Goal: Task Accomplishment & Management: Manage account settings

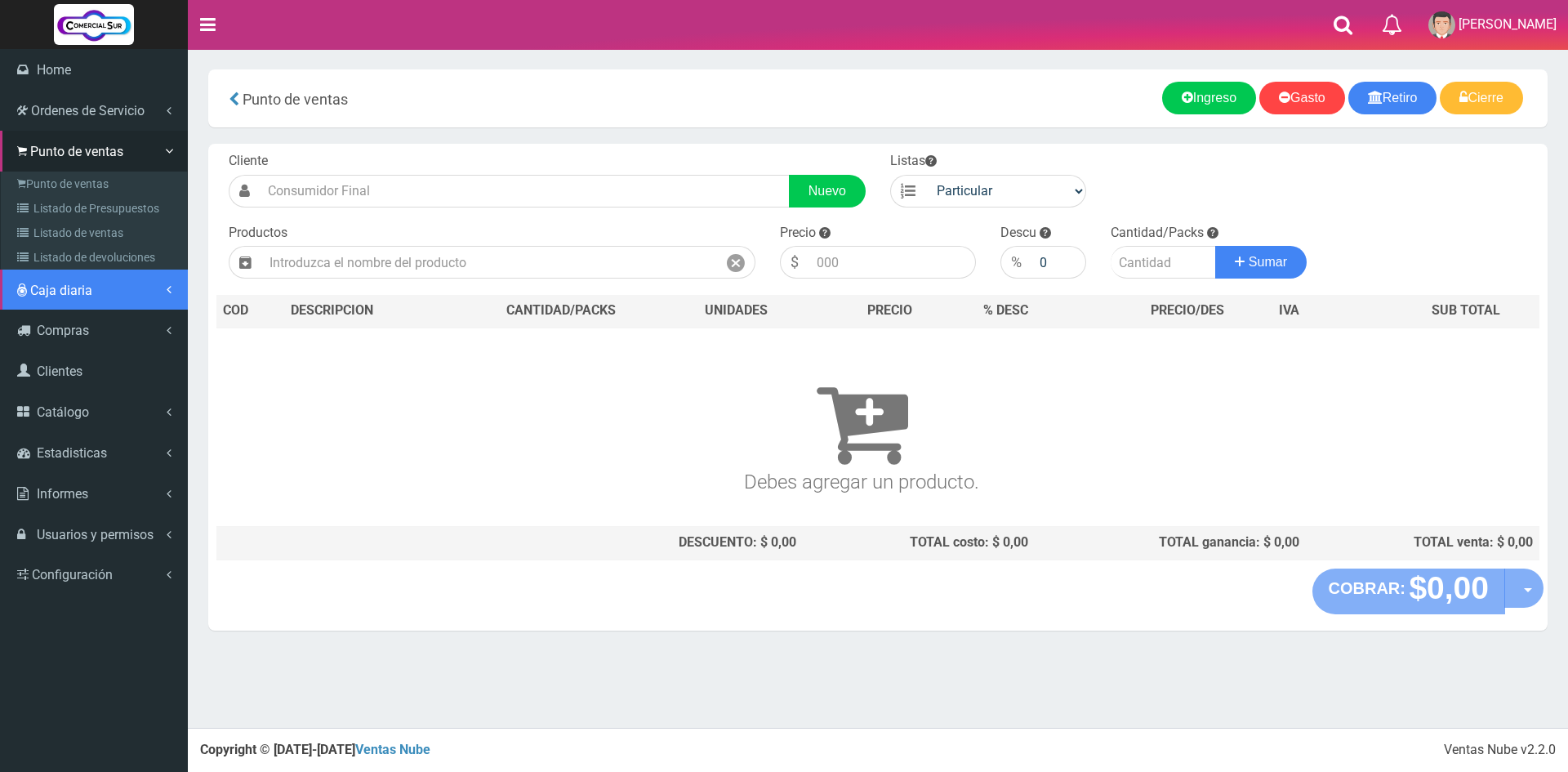
click at [85, 291] on span "Caja diaria" at bounding box center [61, 291] width 62 height 16
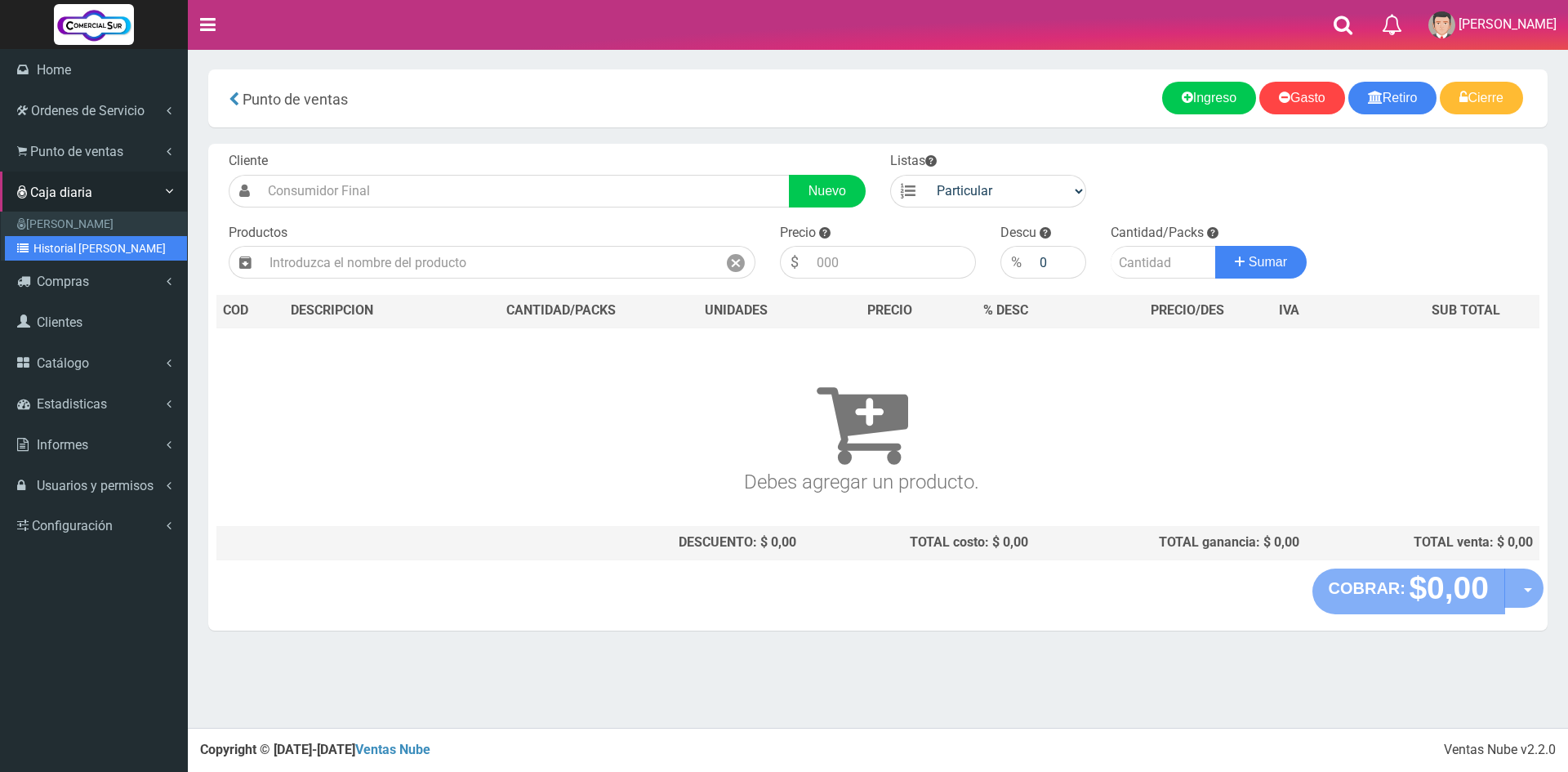
click at [78, 240] on link "Historial de Cajas" at bounding box center [96, 249] width 182 height 25
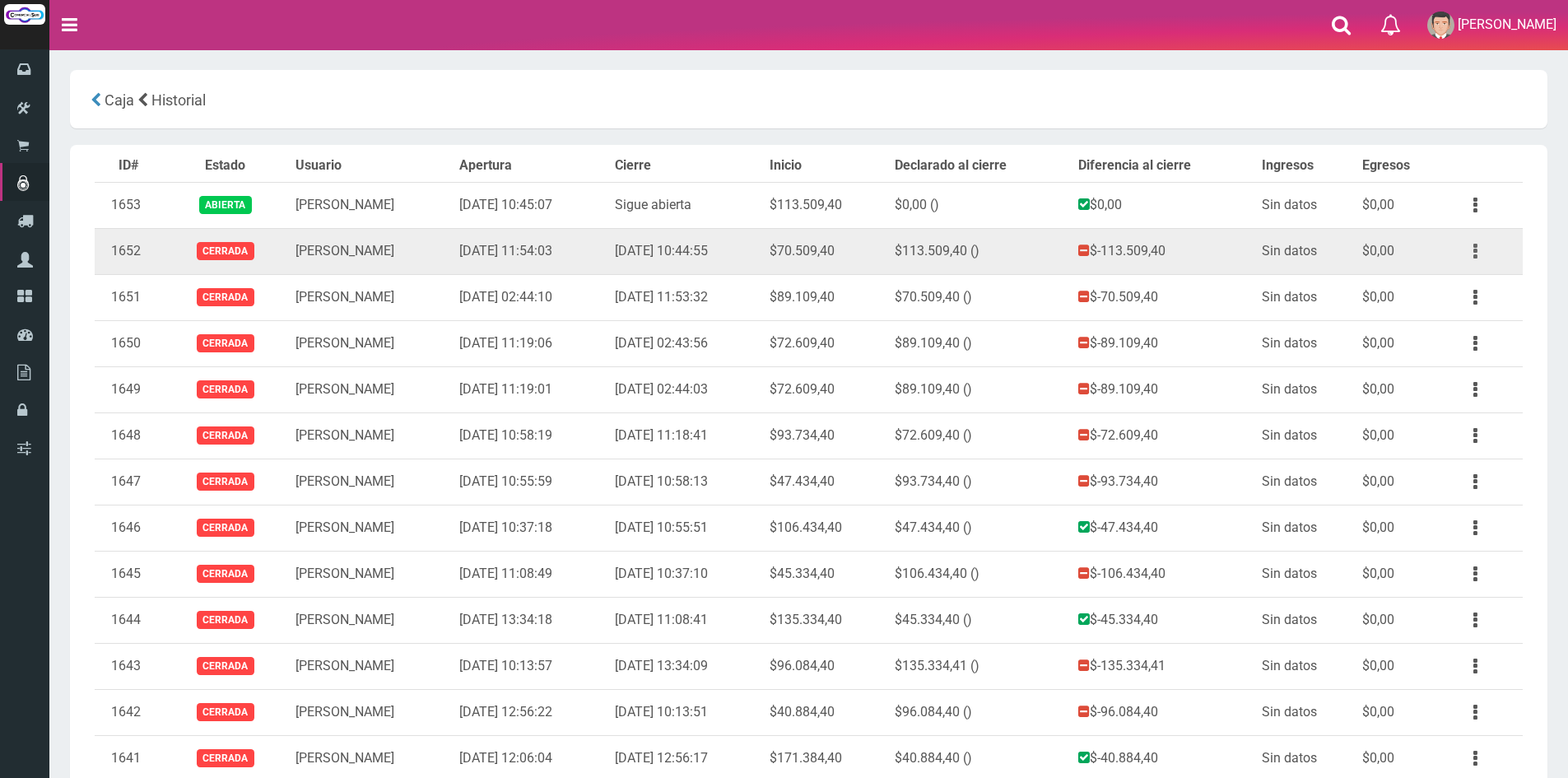
click at [1479, 253] on button "button" at bounding box center [1476, 251] width 37 height 28
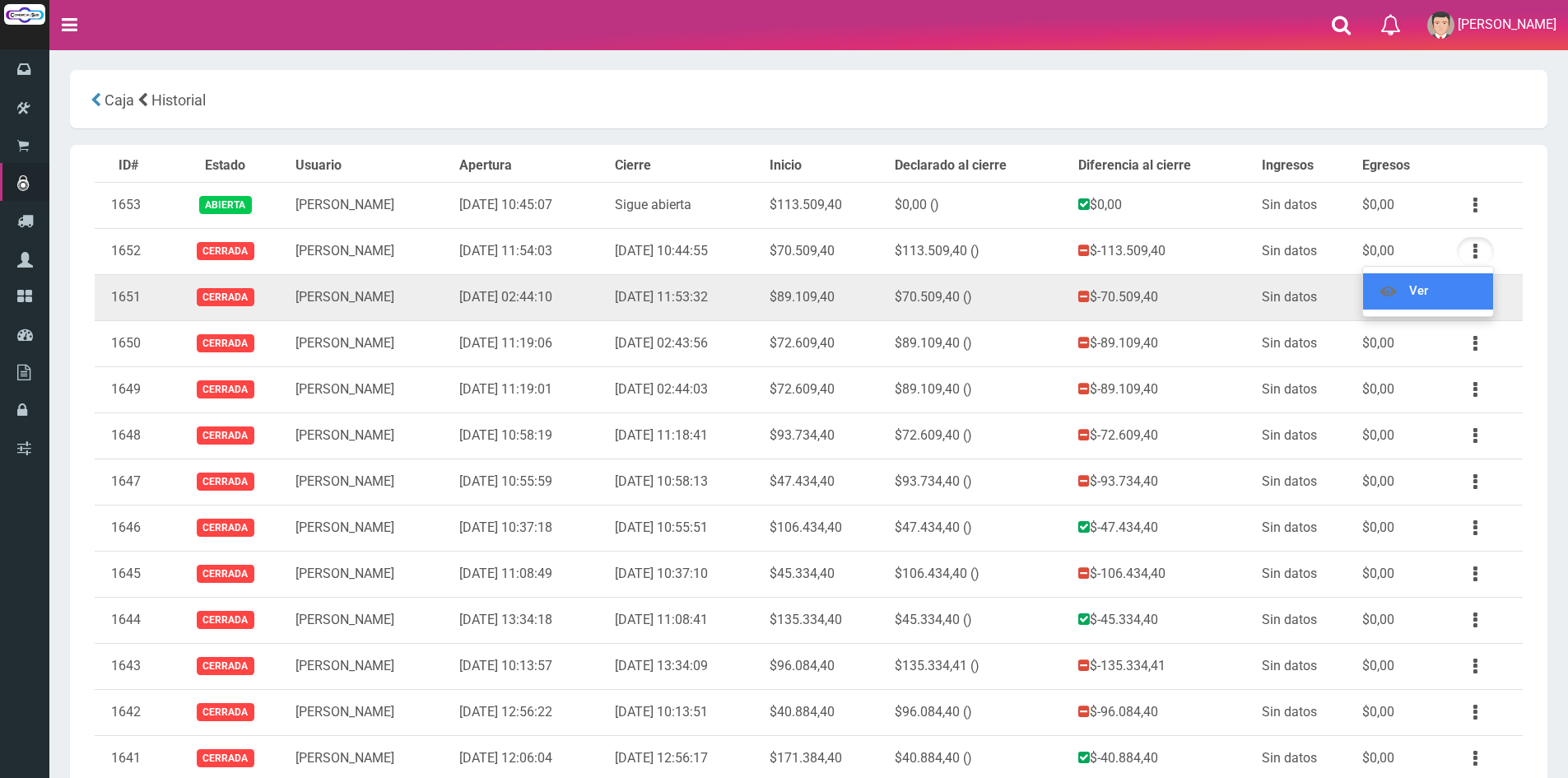
click at [1466, 284] on link "Ver" at bounding box center [1428, 291] width 130 height 36
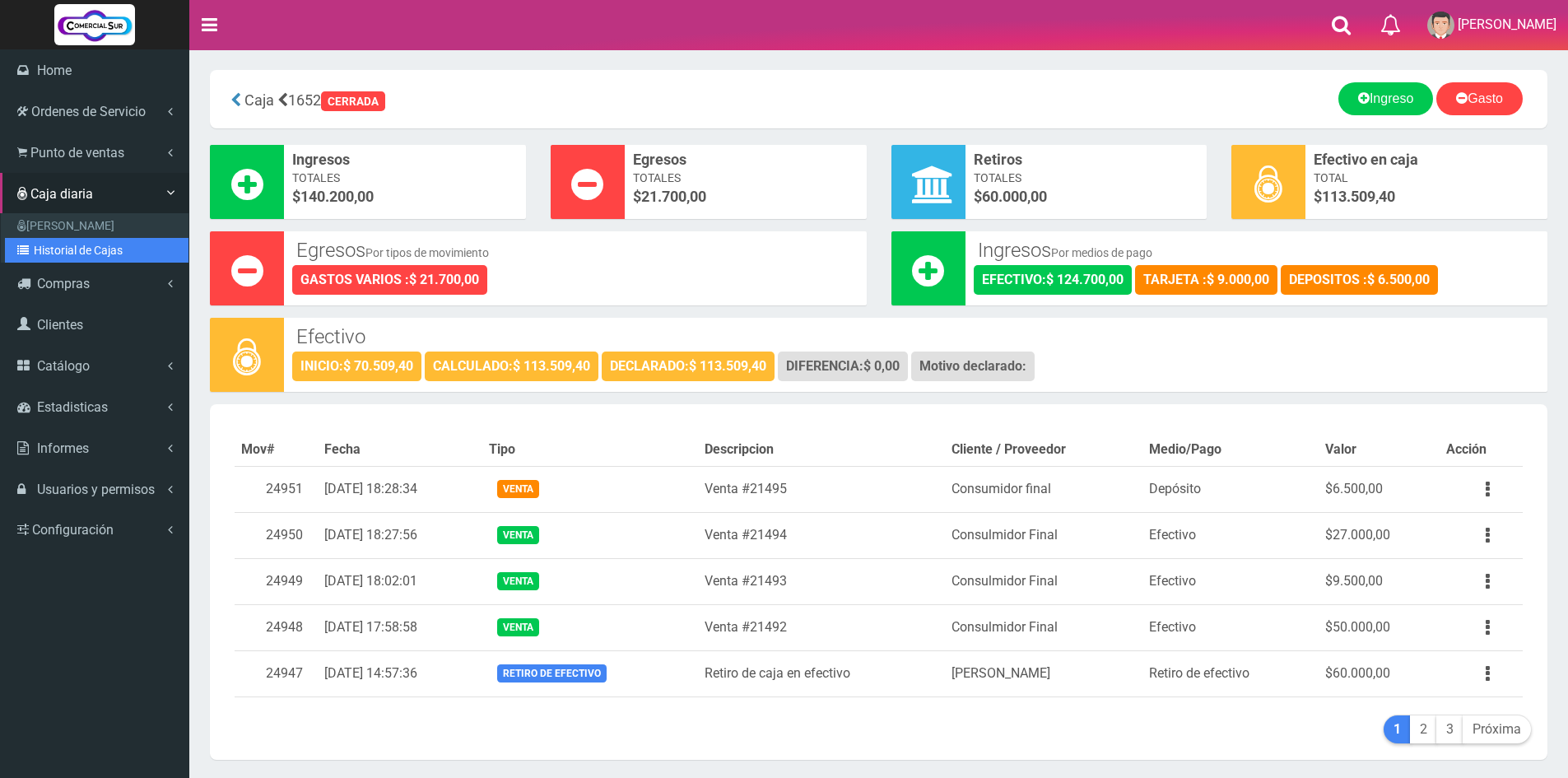
drag, startPoint x: 78, startPoint y: 243, endPoint x: 84, endPoint y: 251, distance: 10.0
click at [78, 243] on link "Historial de Cajas" at bounding box center [97, 250] width 184 height 25
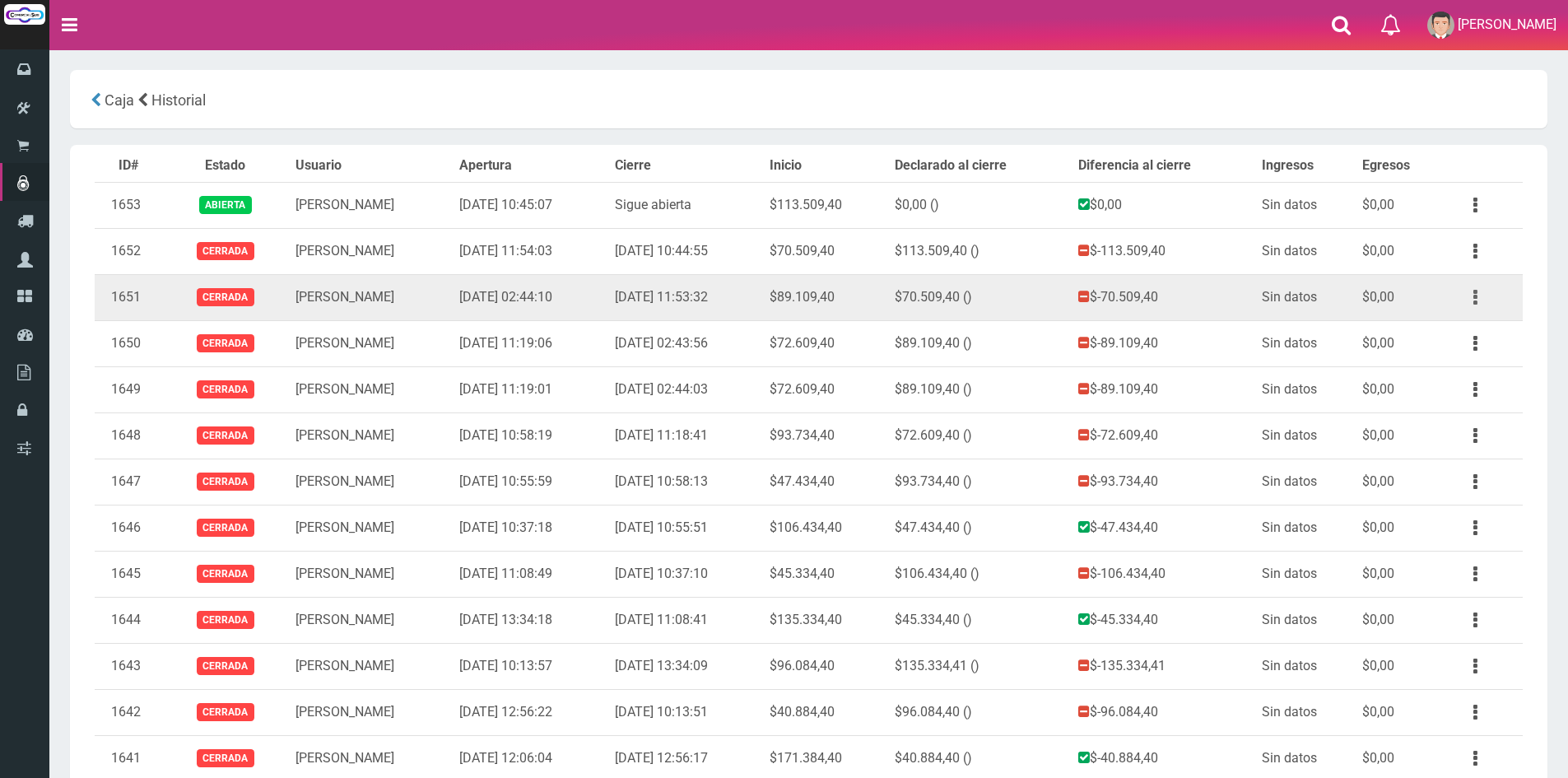
click at [1470, 290] on button "button" at bounding box center [1476, 298] width 37 height 28
click at [1461, 322] on link "Ver" at bounding box center [1428, 337] width 130 height 36
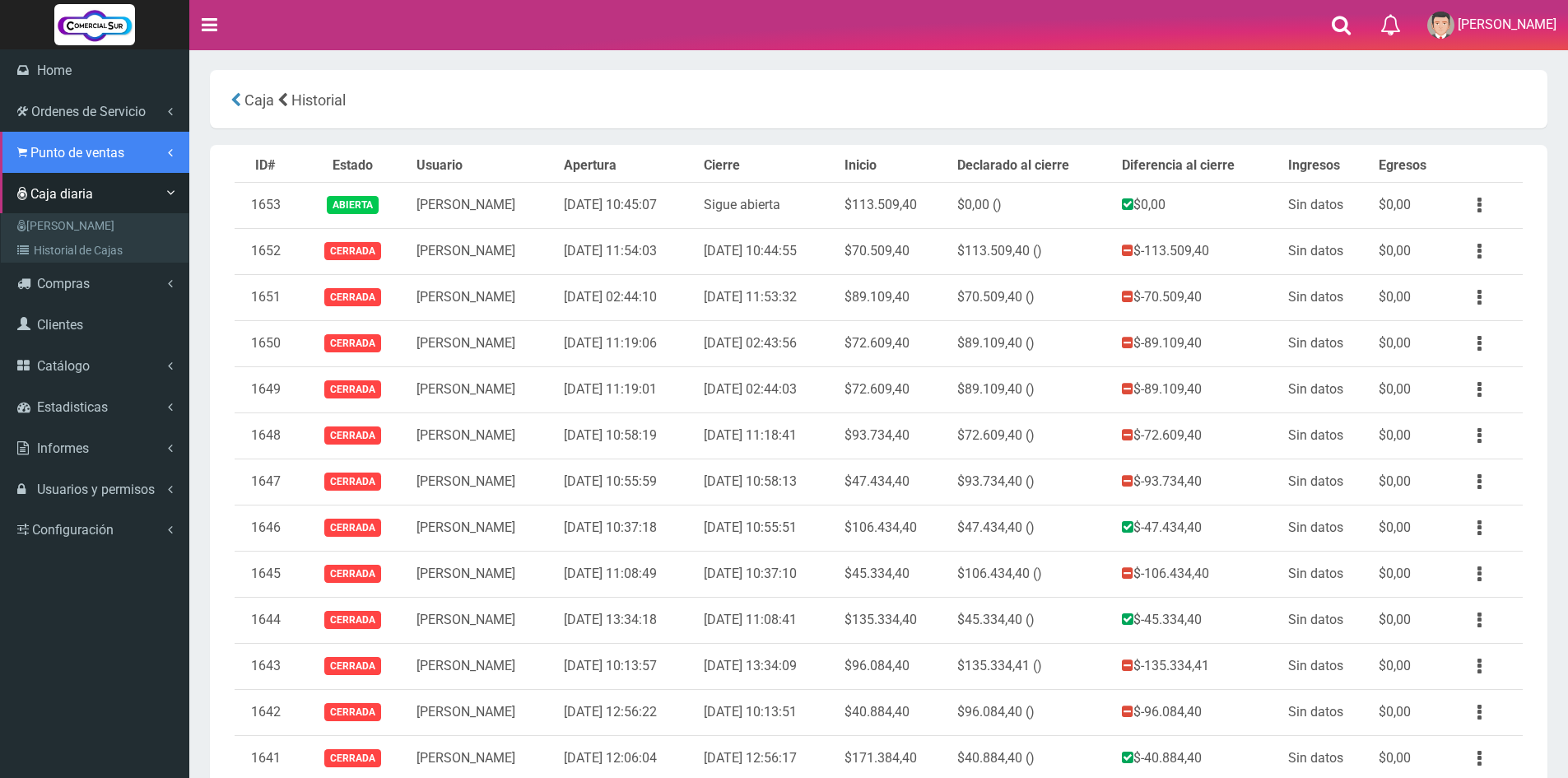
click at [54, 161] on link "Punto de ventas" at bounding box center [94, 152] width 189 height 41
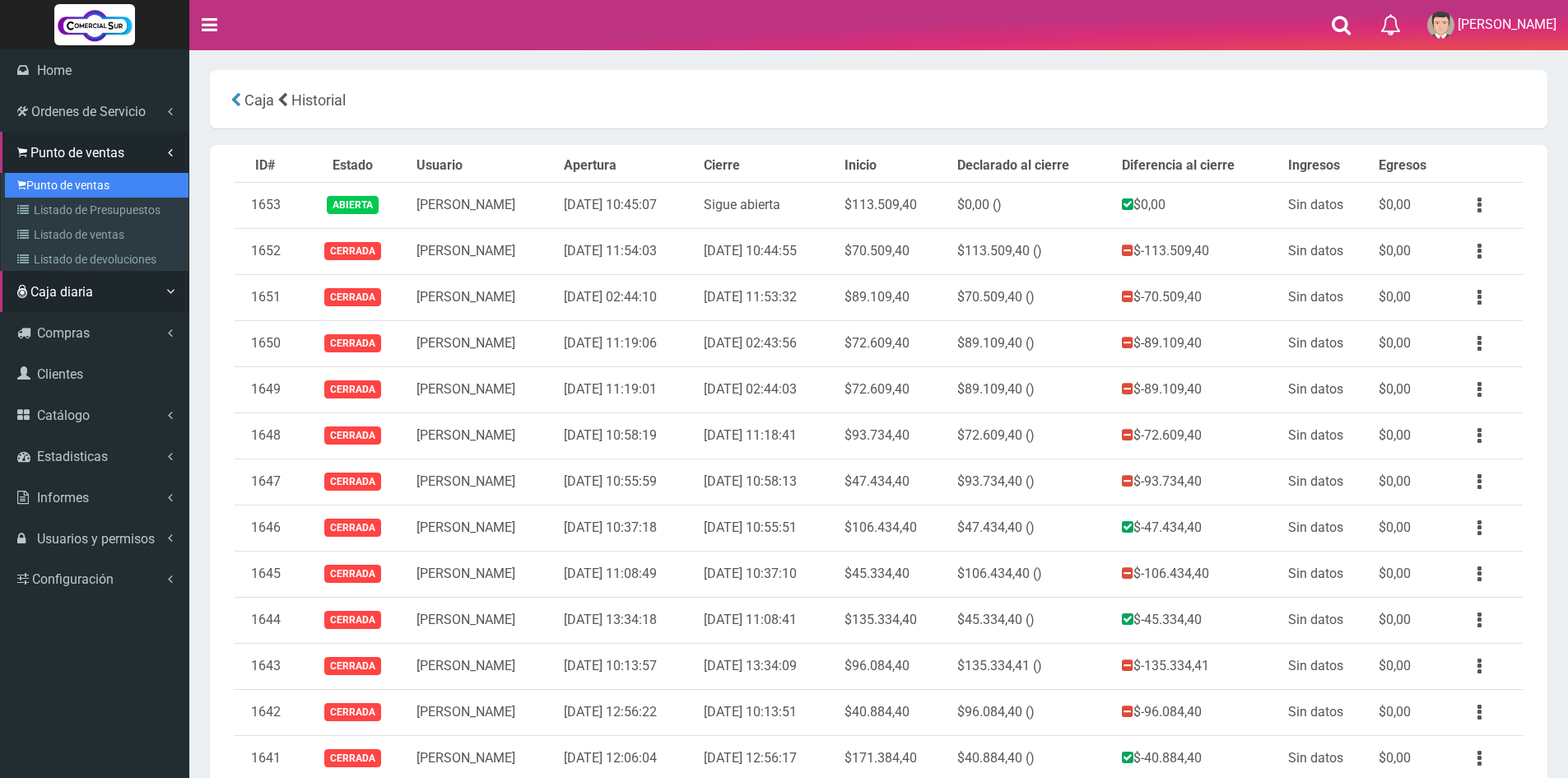
click at [91, 181] on link "Punto de ventas" at bounding box center [97, 186] width 184 height 25
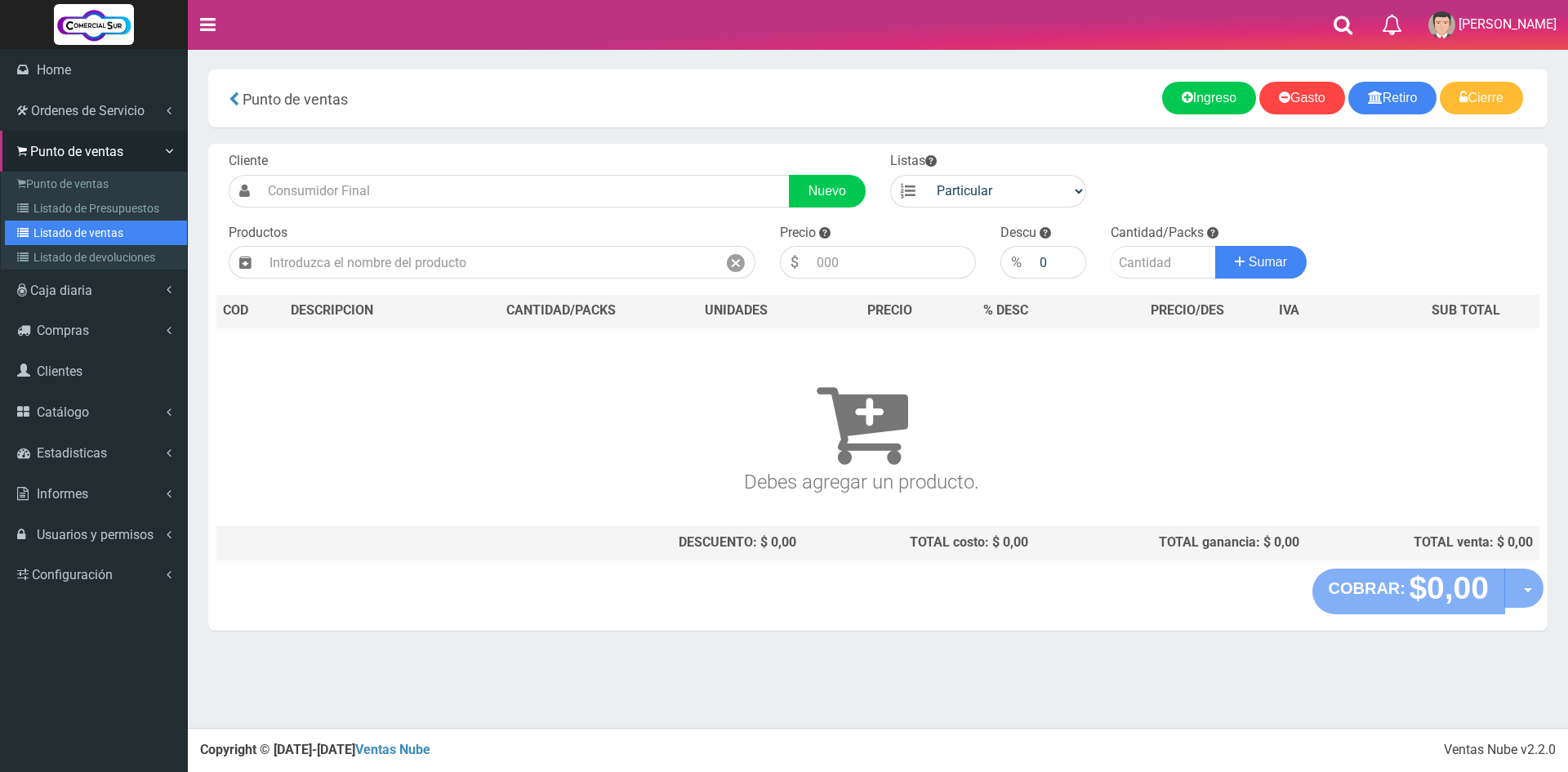
click at [72, 228] on link "Listado de ventas" at bounding box center [96, 233] width 182 height 25
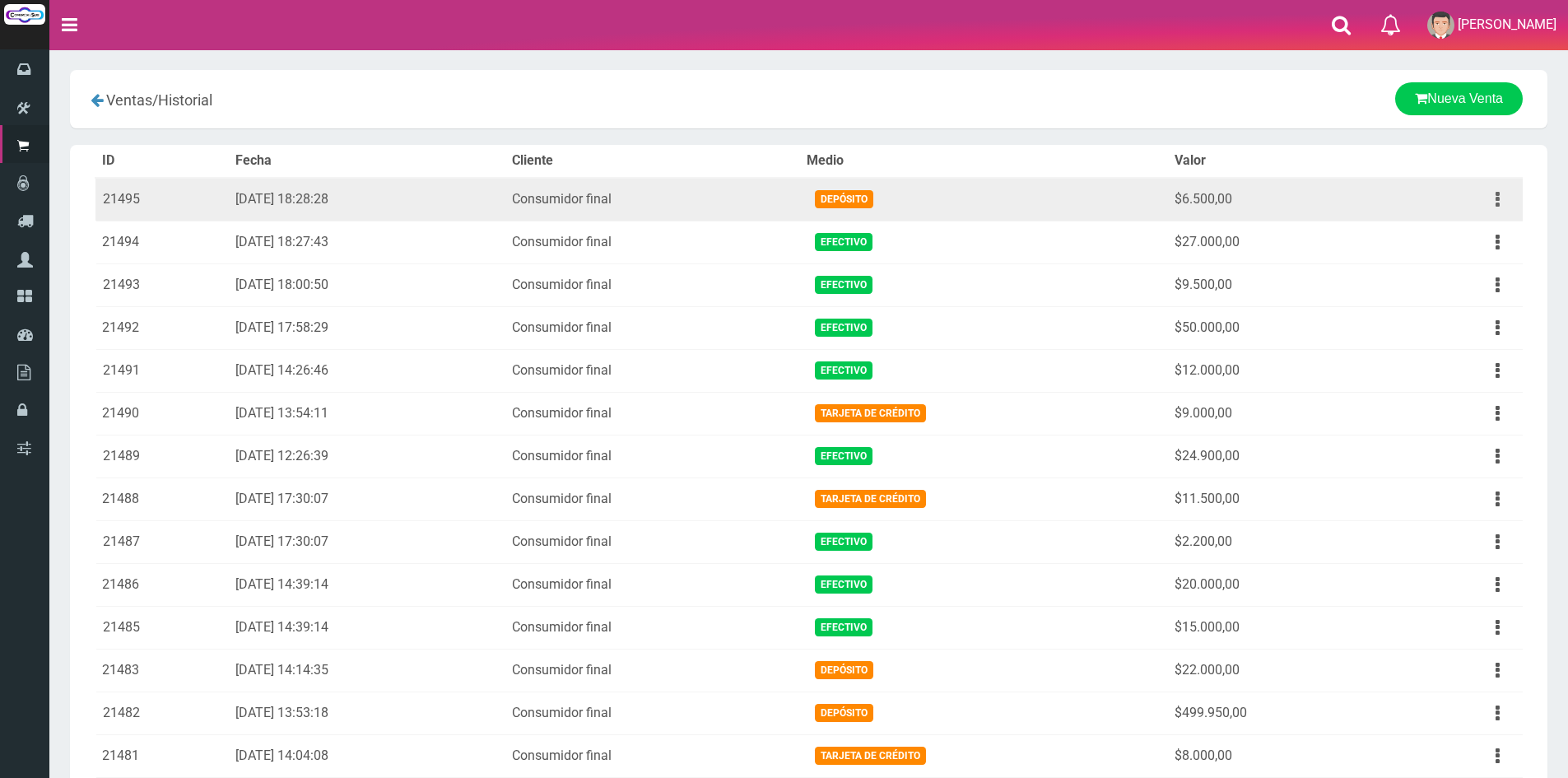
click at [1493, 194] on button "button" at bounding box center [1498, 200] width 37 height 28
click at [1478, 228] on link "Ver" at bounding box center [1450, 239] width 130 height 36
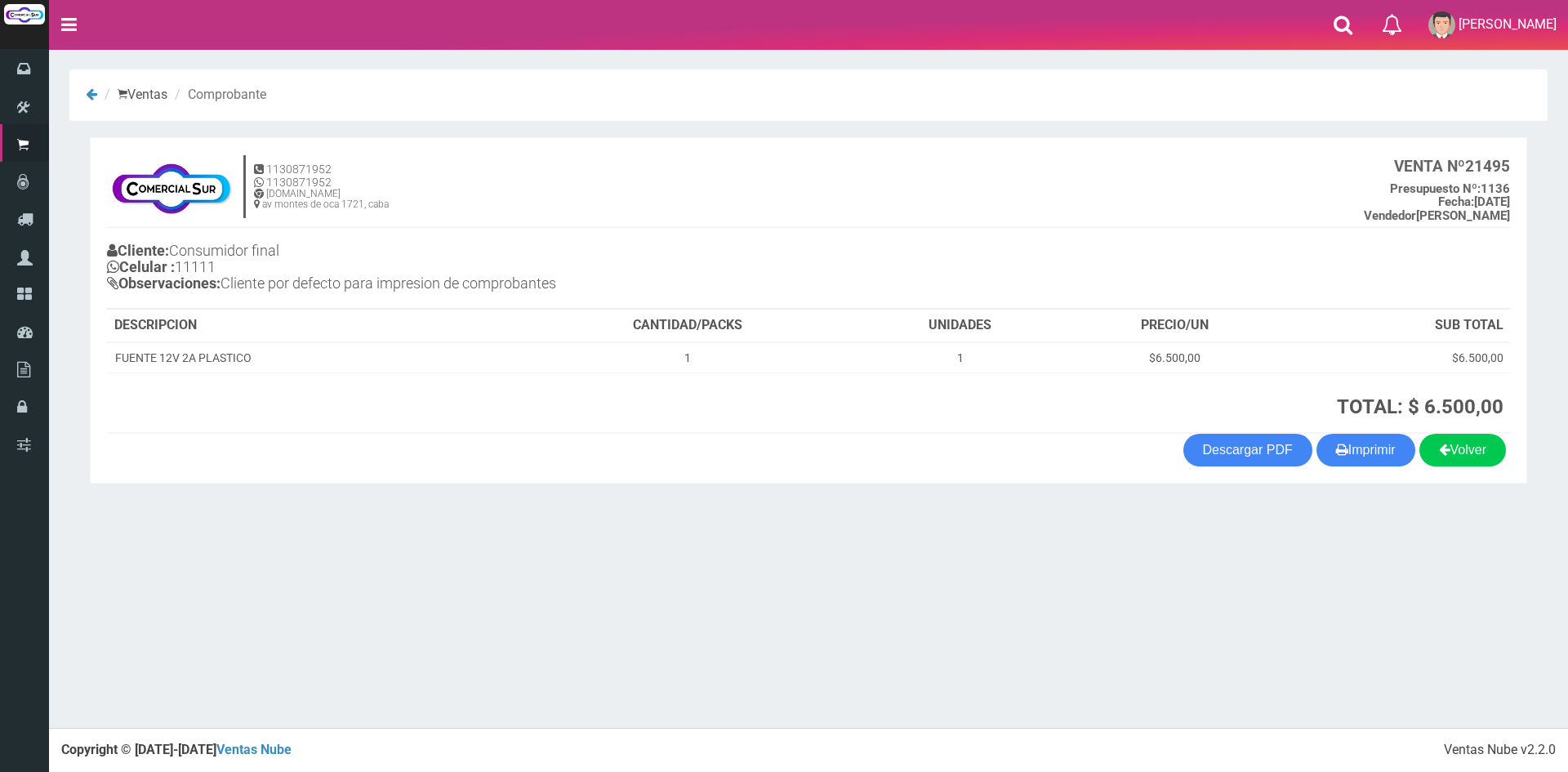
click at [1375, 427] on th "TOTAL: $ 6.500,00" at bounding box center [1182, 403] width 654 height 61
click at [1373, 445] on button "Imprimir" at bounding box center [1365, 449] width 99 height 33
click at [699, 590] on div "× Titulo del Msj texto Mas Texto Cancelar Aceptar Ventas Comprobante" at bounding box center [809, 364] width 1519 height 728
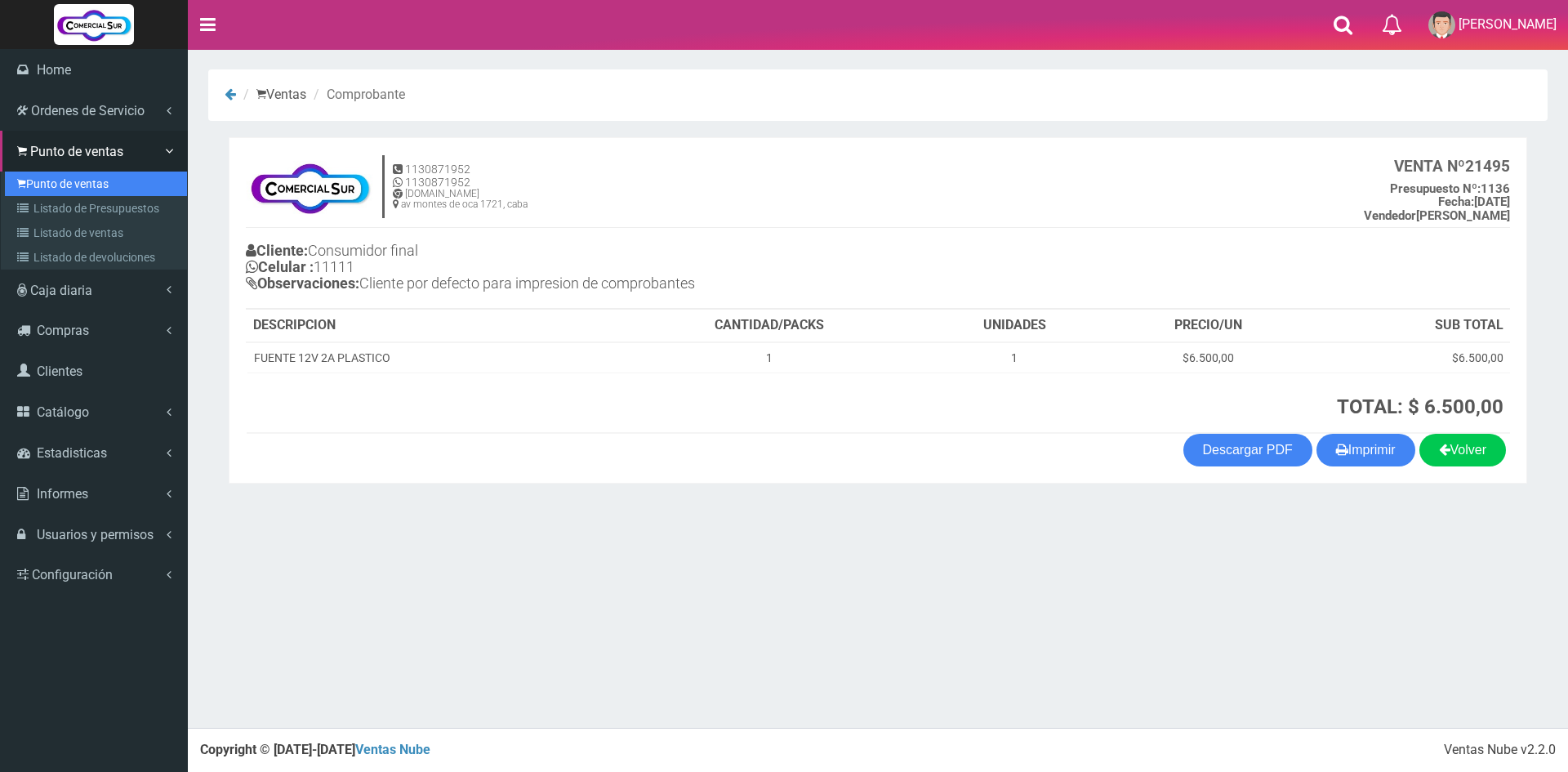
click at [71, 172] on link "Punto de ventas" at bounding box center [96, 184] width 182 height 25
